Goal: Task Accomplishment & Management: Manage account settings

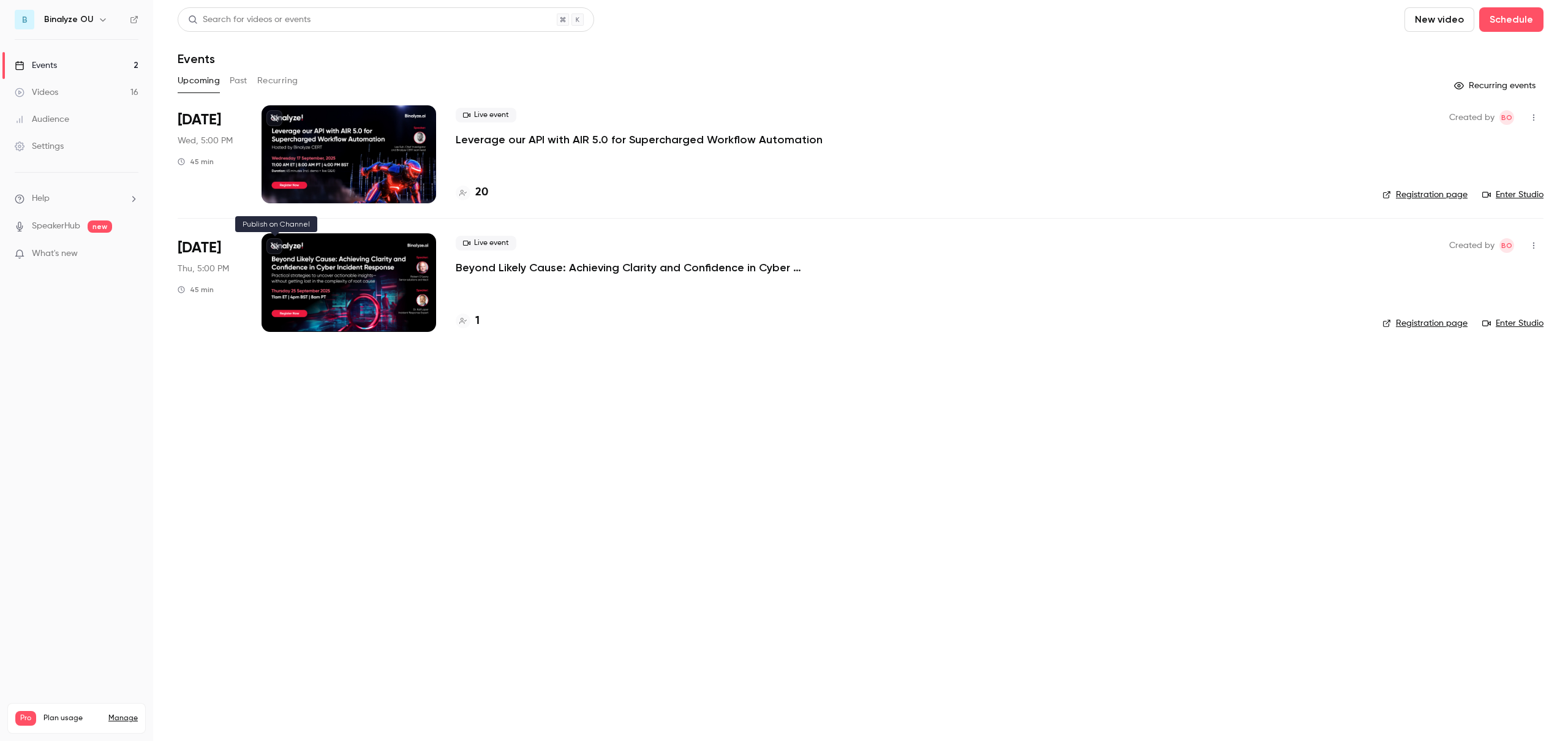
click at [274, 243] on icon at bounding box center [274, 246] width 7 height 7
click at [273, 116] on icon at bounding box center [274, 118] width 7 height 7
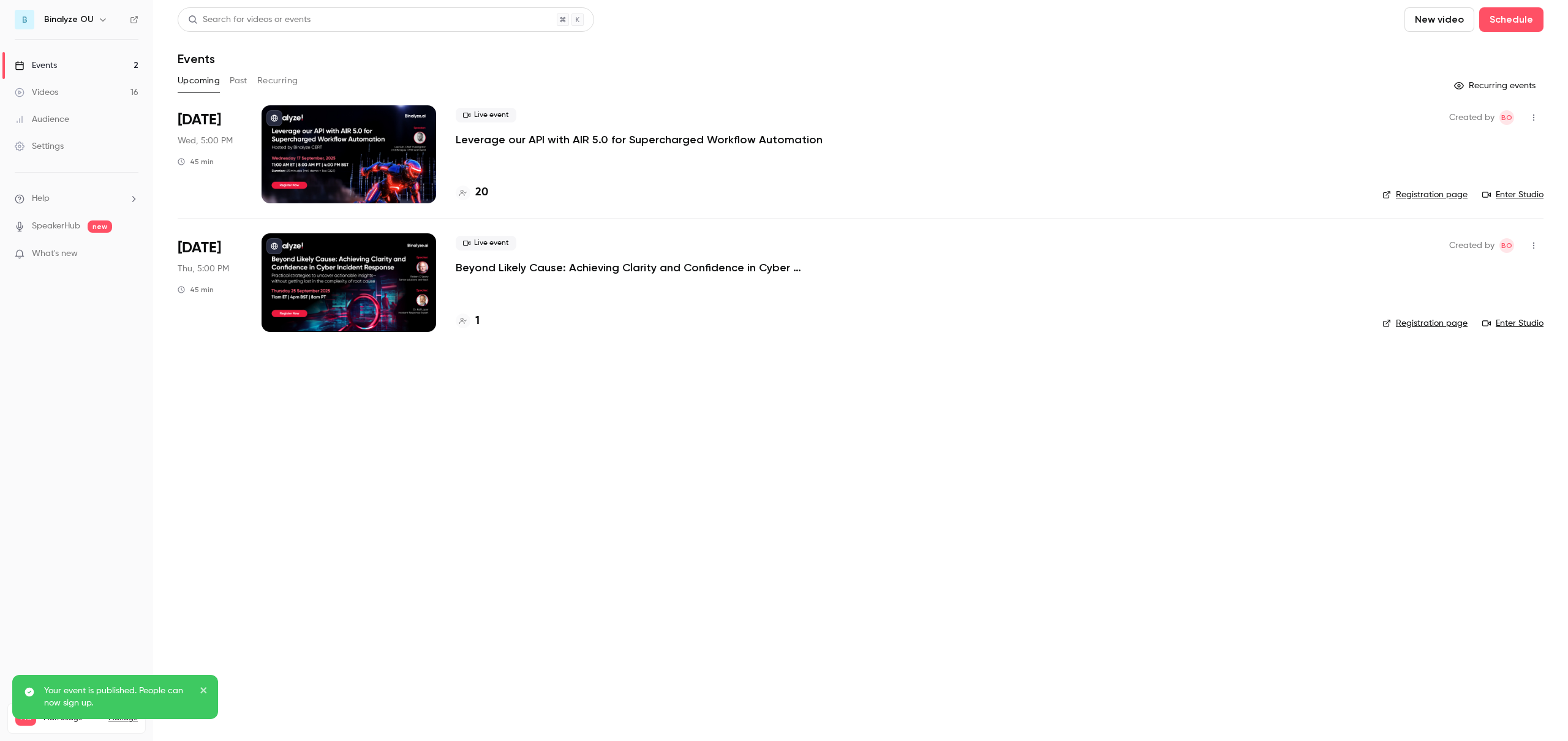
click at [365, 507] on main "Search for videos or events New video Schedule Events Upcoming Past Recurring R…" at bounding box center [861, 370] width 1415 height 741
click at [357, 287] on div at bounding box center [349, 283] width 175 height 98
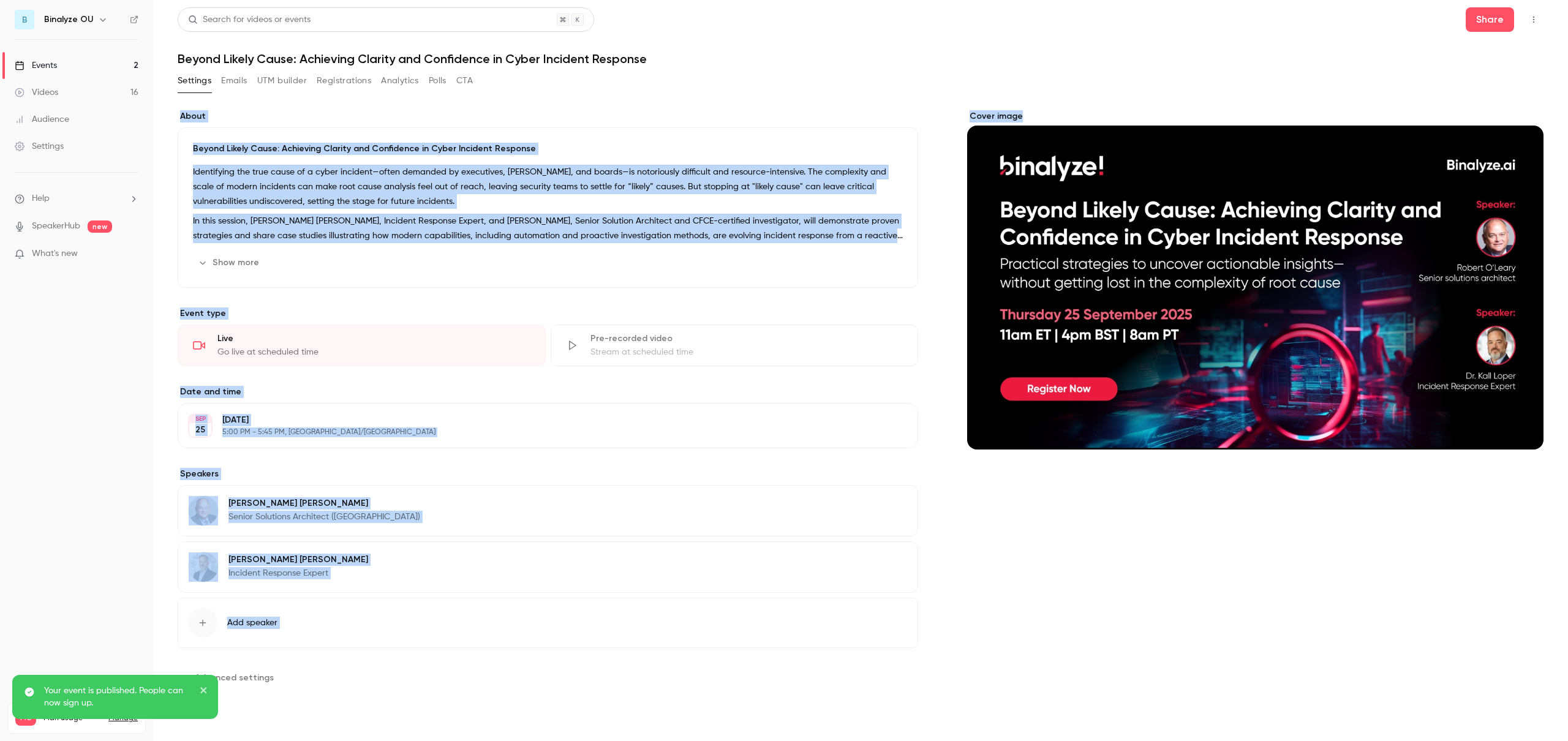
drag, startPoint x: 1386, startPoint y: 564, endPoint x: 1206, endPoint y: 63, distance: 532.4
click at [1206, 63] on div "Search for videos or events Share Beyond Likely Cause: Achieving Clarity and Co…" at bounding box center [861, 362] width 1366 height 710
click at [1198, 543] on div "Cover image" at bounding box center [1255, 399] width 576 height 577
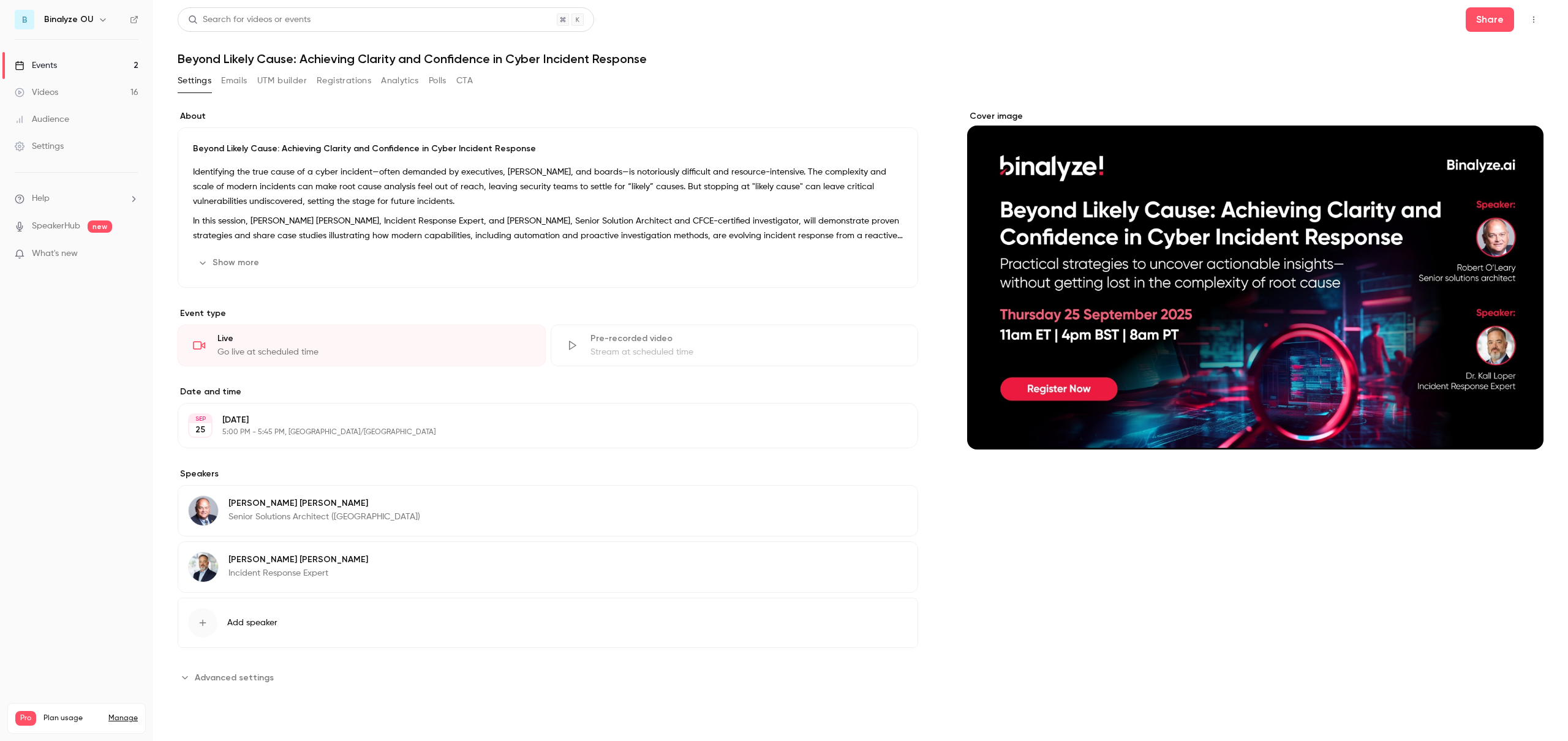
click at [248, 682] on span "Advanced settings" at bounding box center [234, 678] width 79 height 13
click at [344, 82] on button "Registrations" at bounding box center [344, 81] width 54 height 19
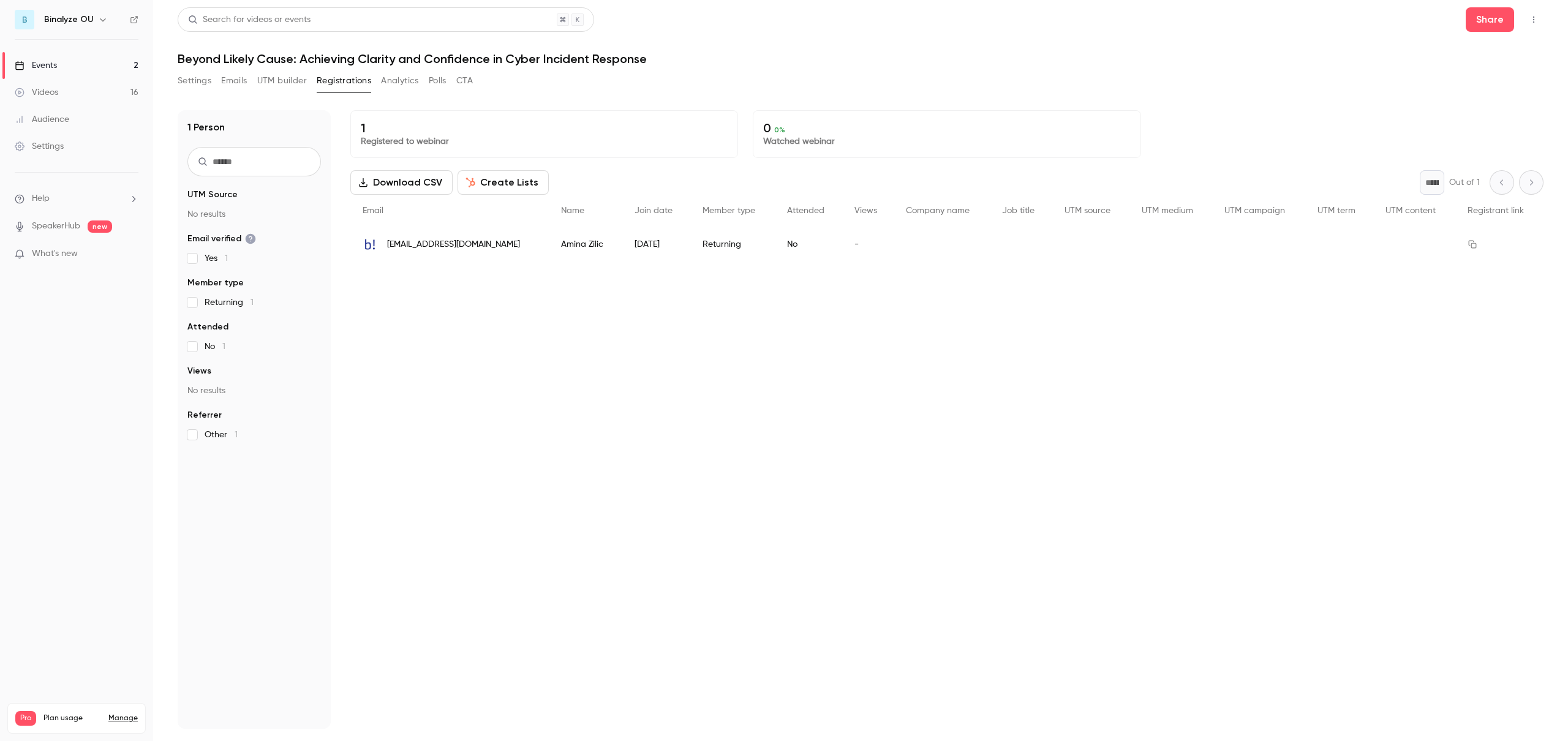
click at [526, 185] on button "Create Lists" at bounding box center [503, 182] width 91 height 25
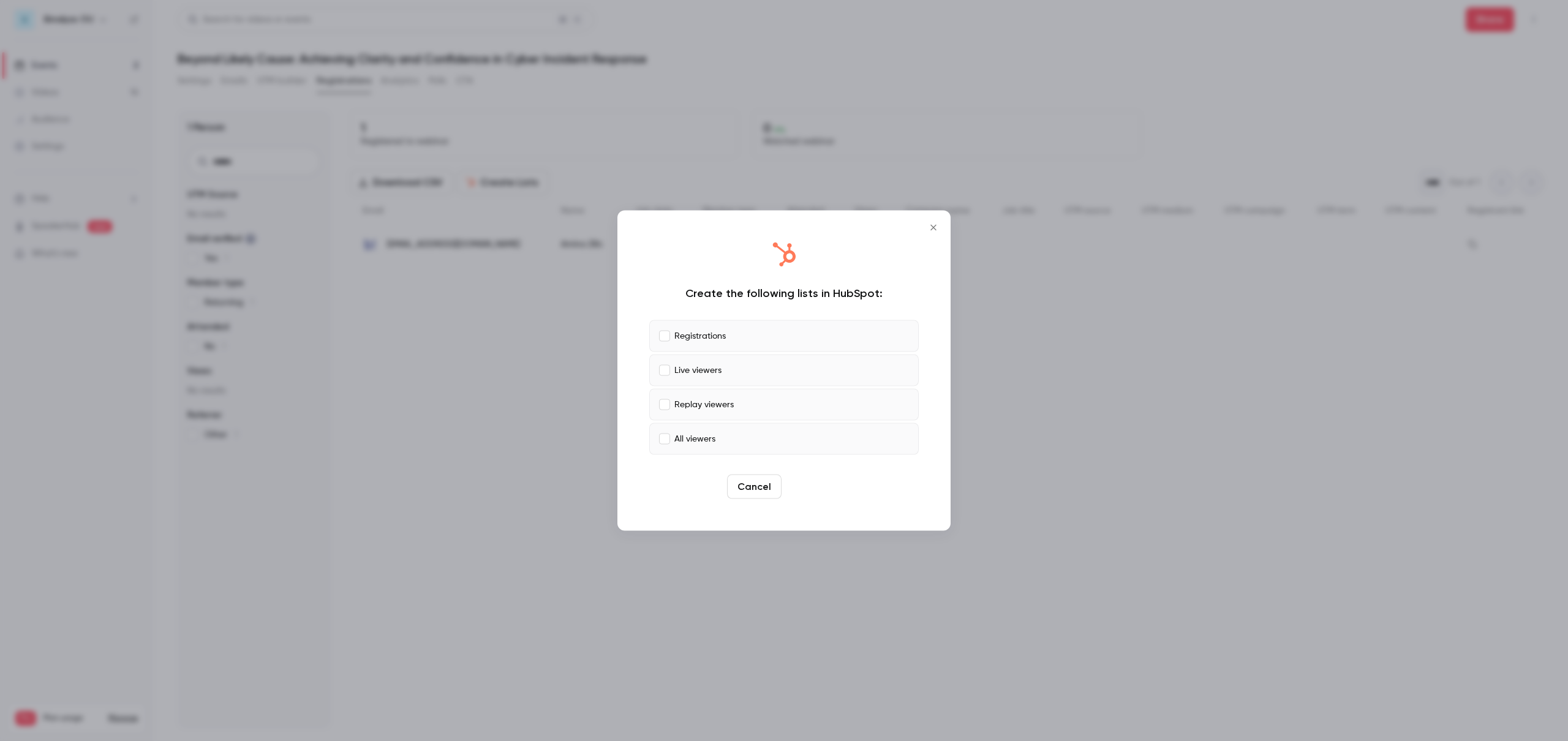
click at [819, 498] on button "Create" at bounding box center [814, 487] width 55 height 25
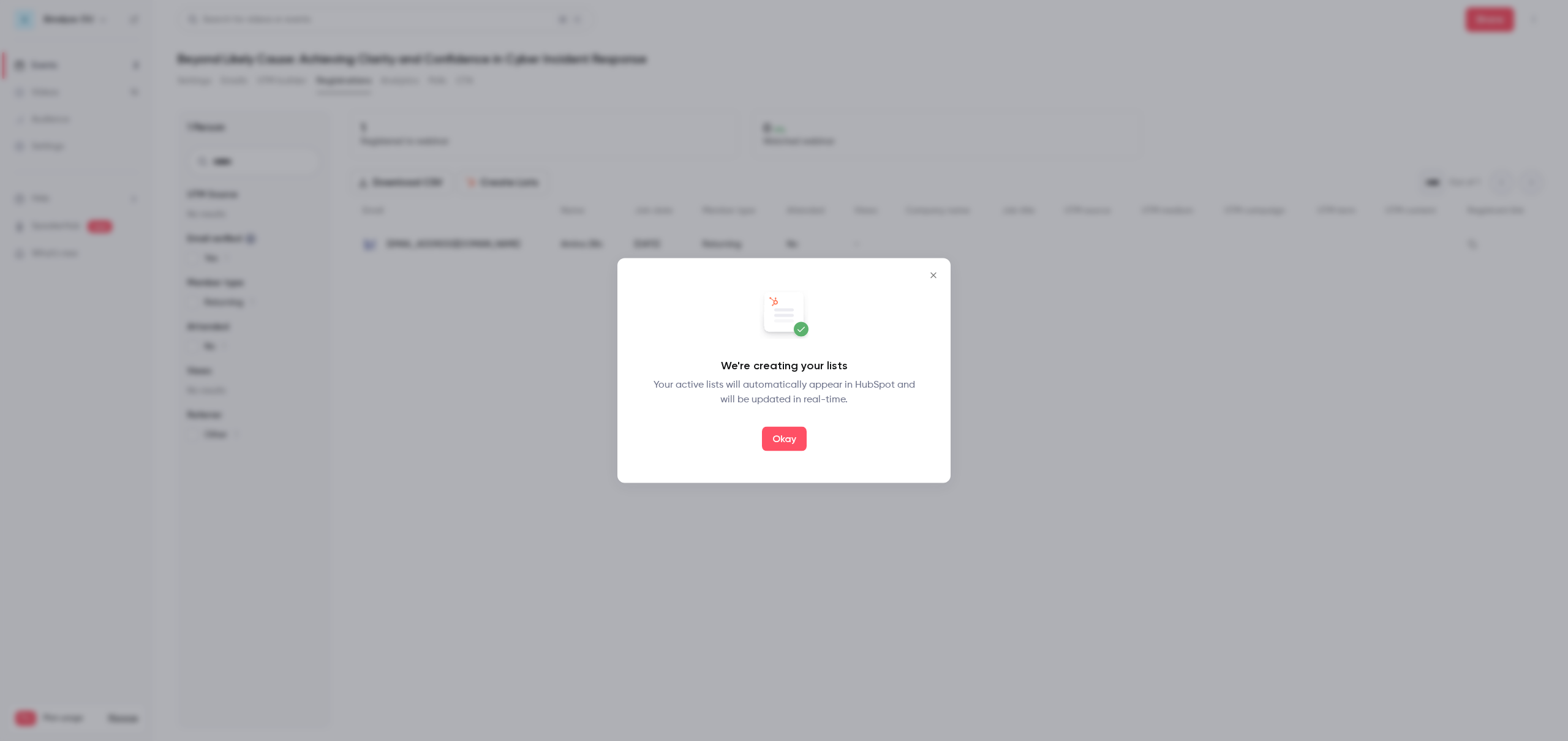
click at [932, 275] on icon "Close" at bounding box center [934, 275] width 15 height 10
